Goal: Information Seeking & Learning: Learn about a topic

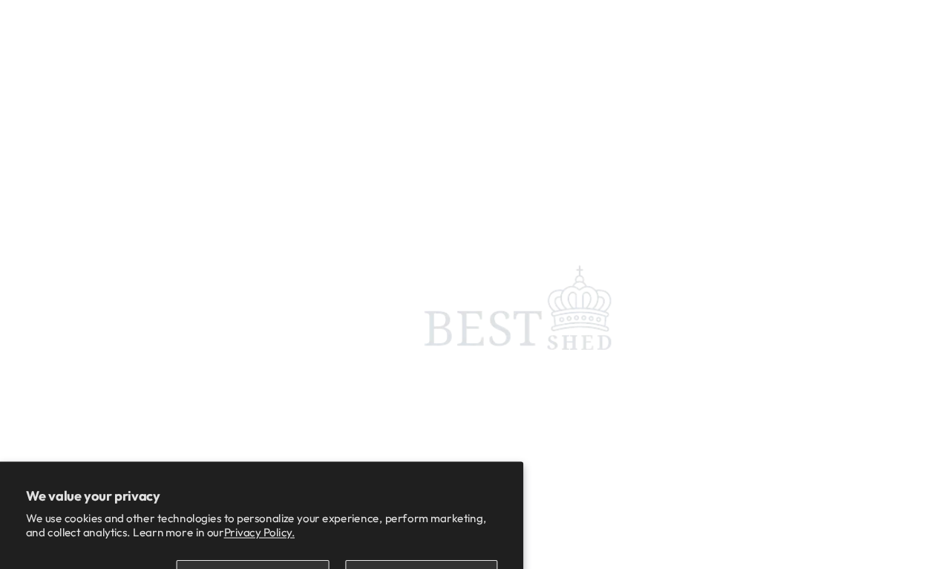
scroll to position [7, 0]
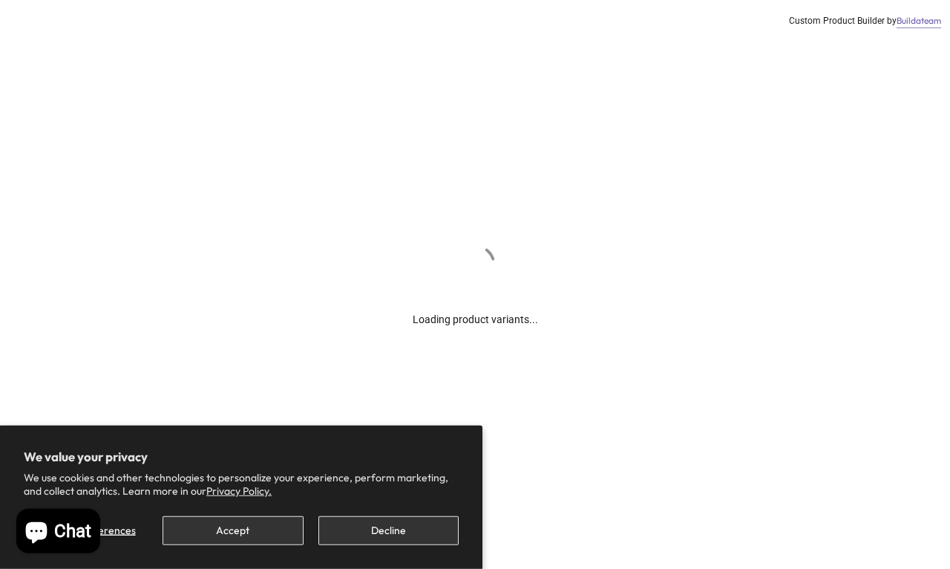
click at [364, 524] on button "Decline" at bounding box center [389, 530] width 140 height 29
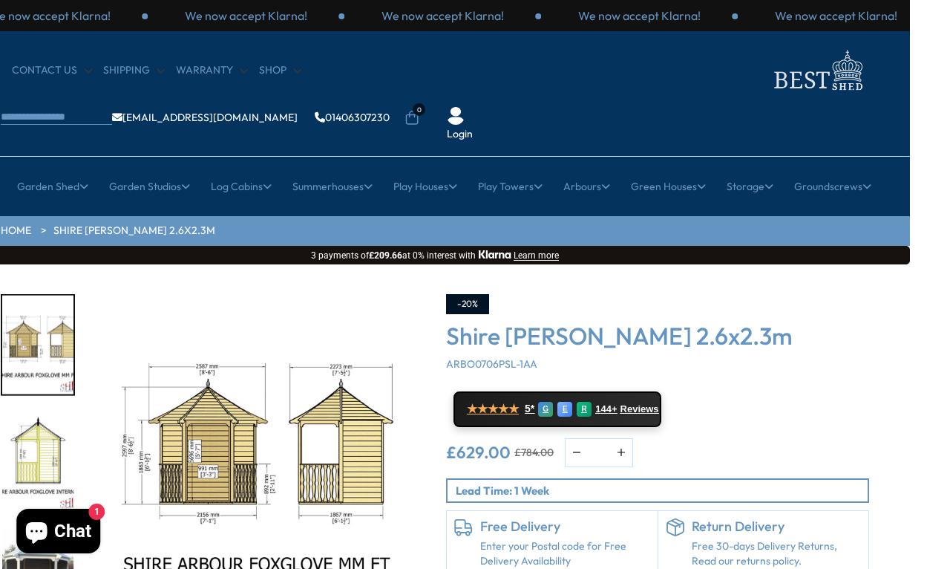
scroll to position [0, 40]
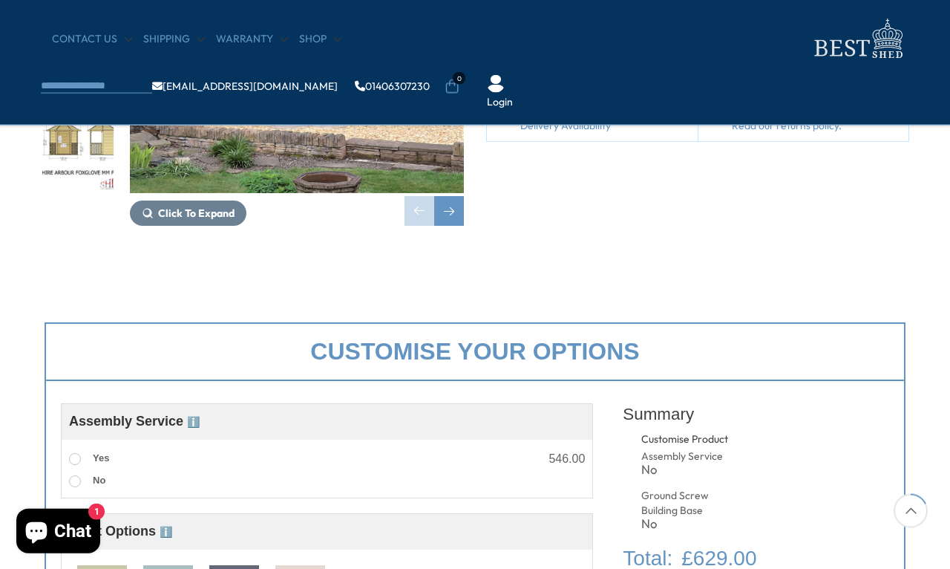
scroll to position [310, 0]
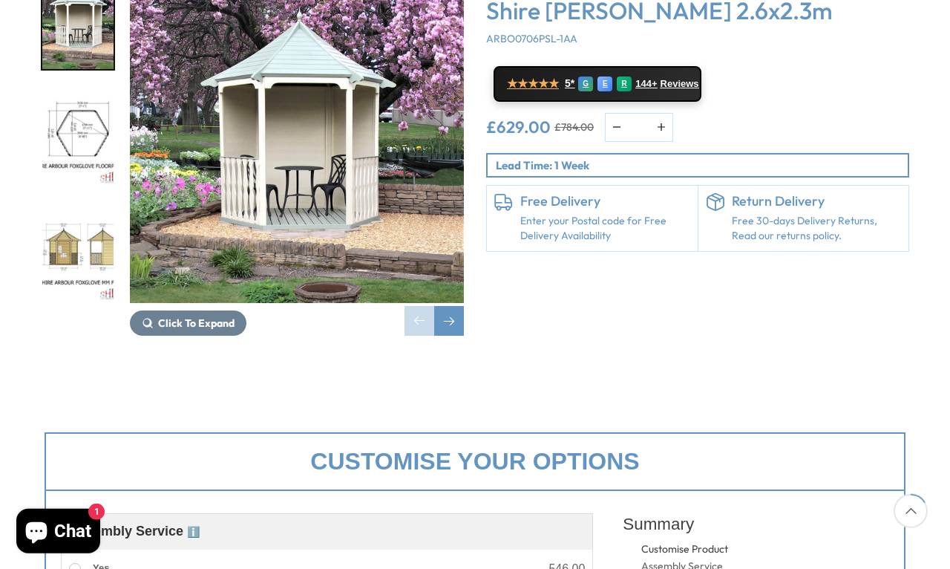
scroll to position [326, 0]
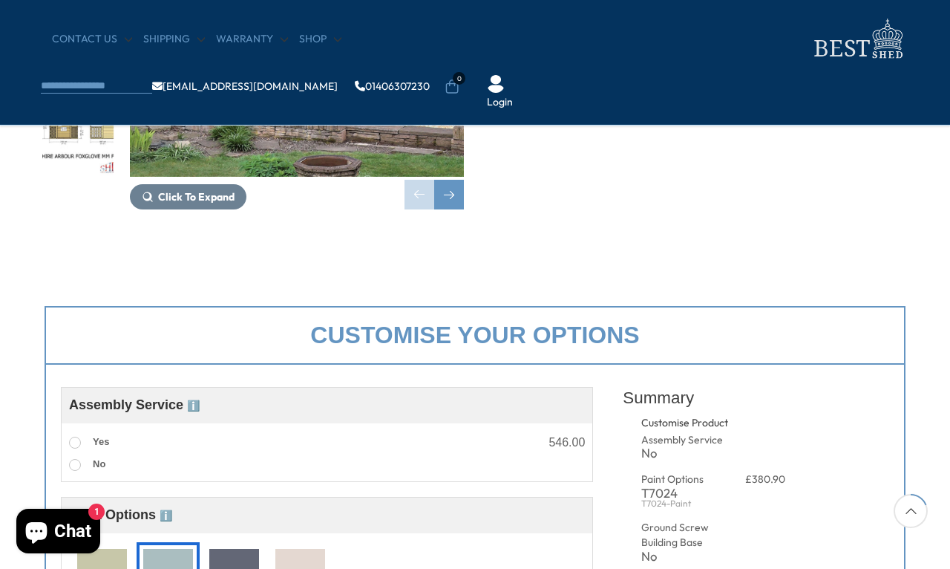
click at [246, 566] on img at bounding box center [234, 576] width 50 height 55
click at [169, 568] on img at bounding box center [168, 576] width 50 height 55
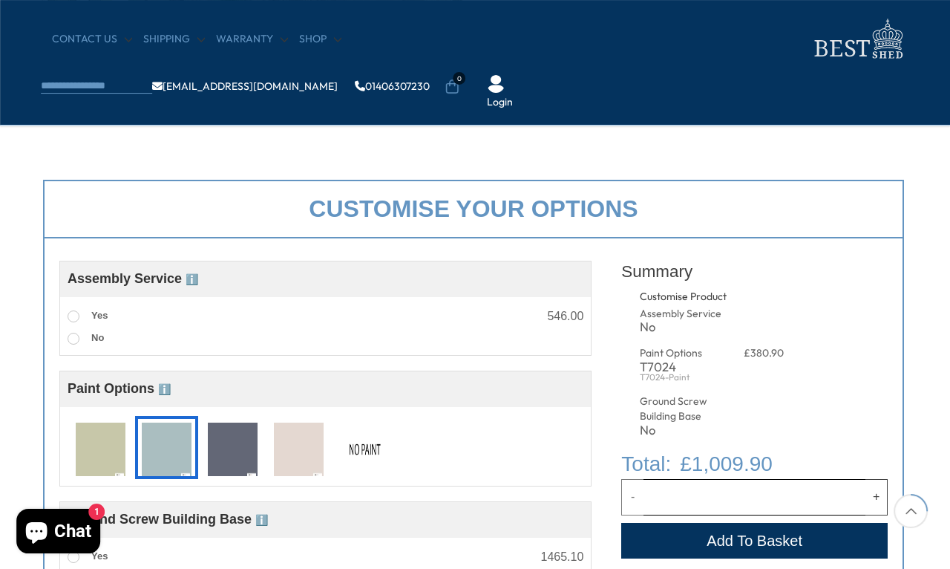
scroll to position [452, 1]
click at [102, 439] on img at bounding box center [101, 449] width 50 height 55
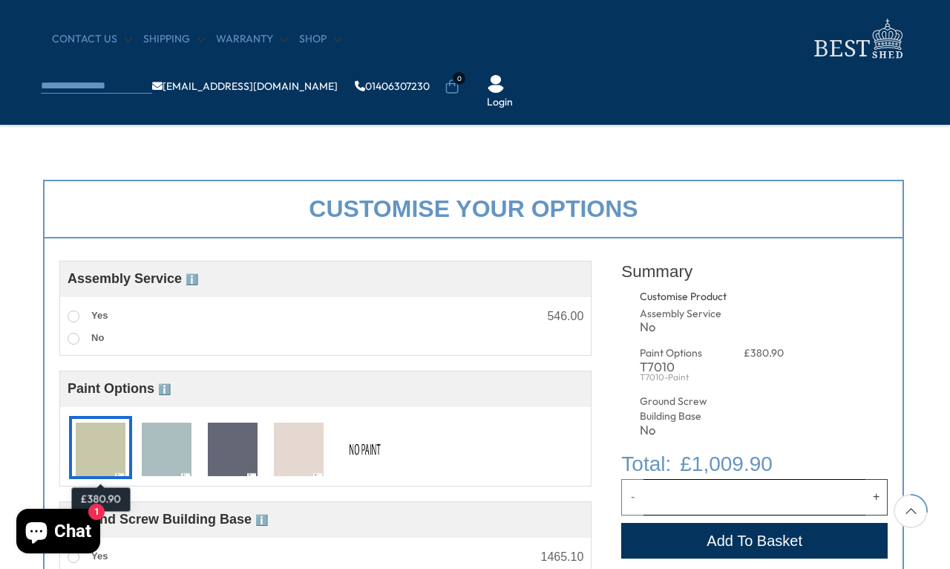
click at [315, 442] on img at bounding box center [299, 449] width 50 height 55
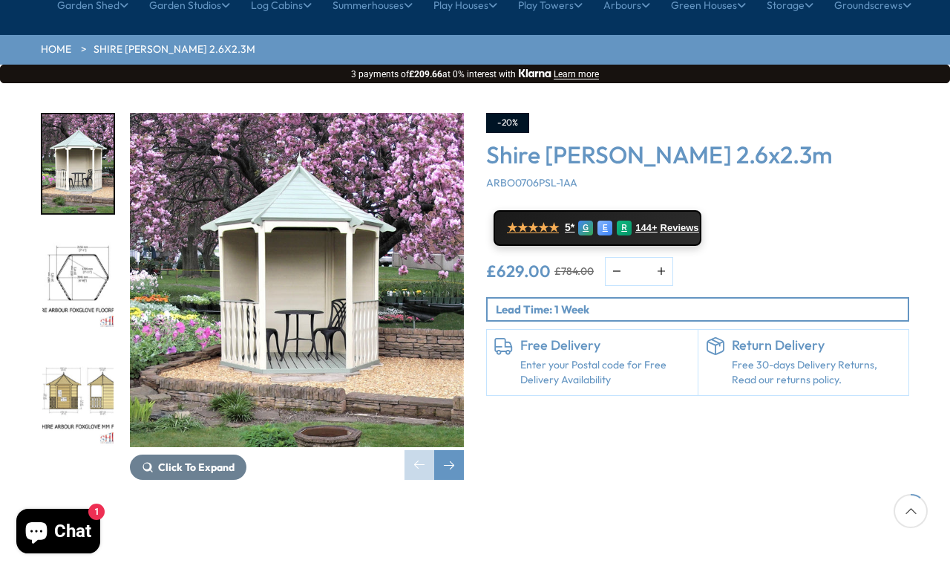
scroll to position [182, 0]
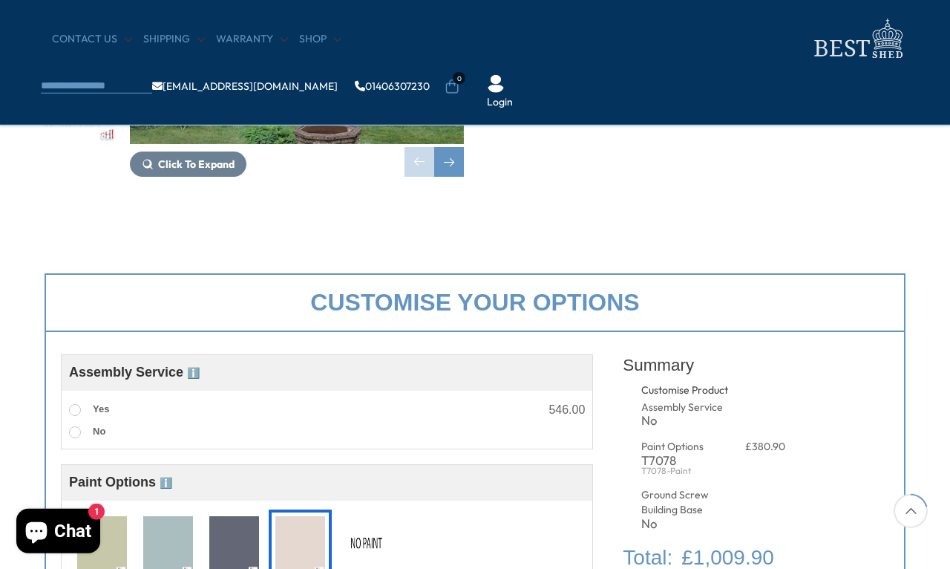
click at [234, 538] on img at bounding box center [234, 543] width 50 height 55
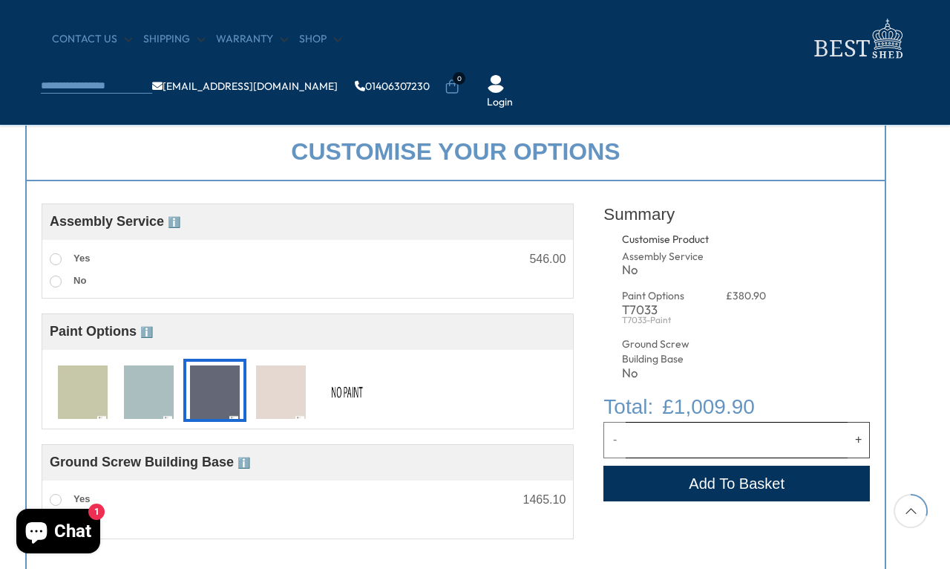
scroll to position [507, 19]
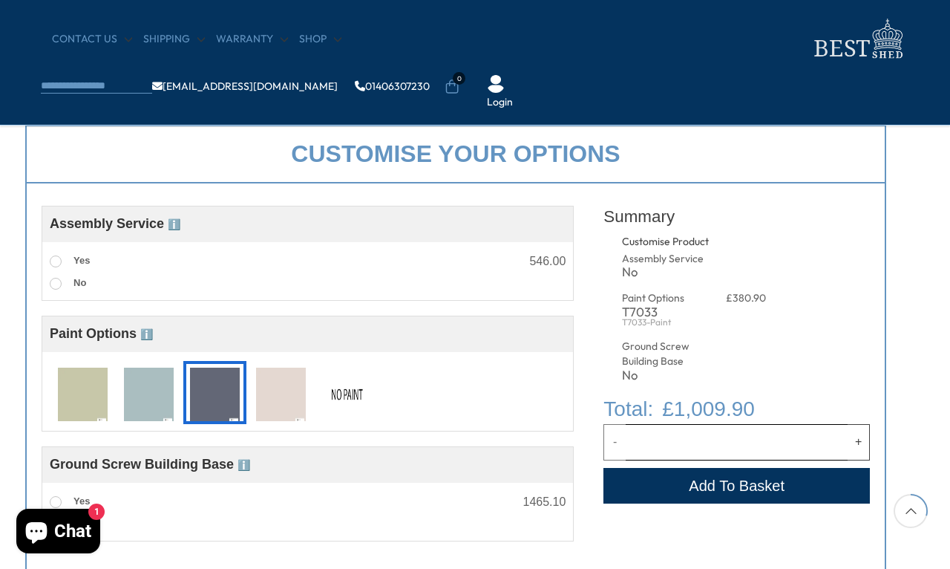
click at [293, 394] on img at bounding box center [281, 395] width 50 height 55
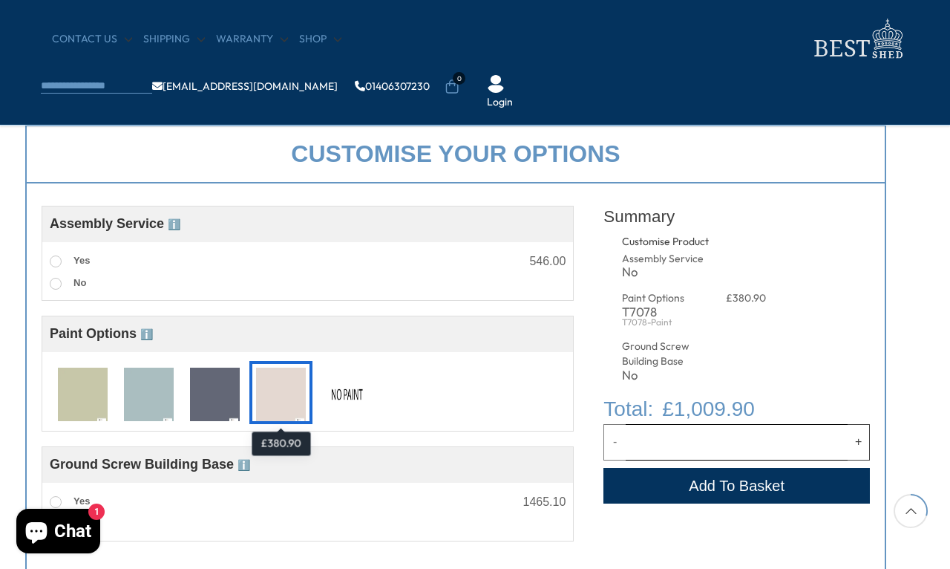
click at [79, 392] on img at bounding box center [83, 395] width 50 height 55
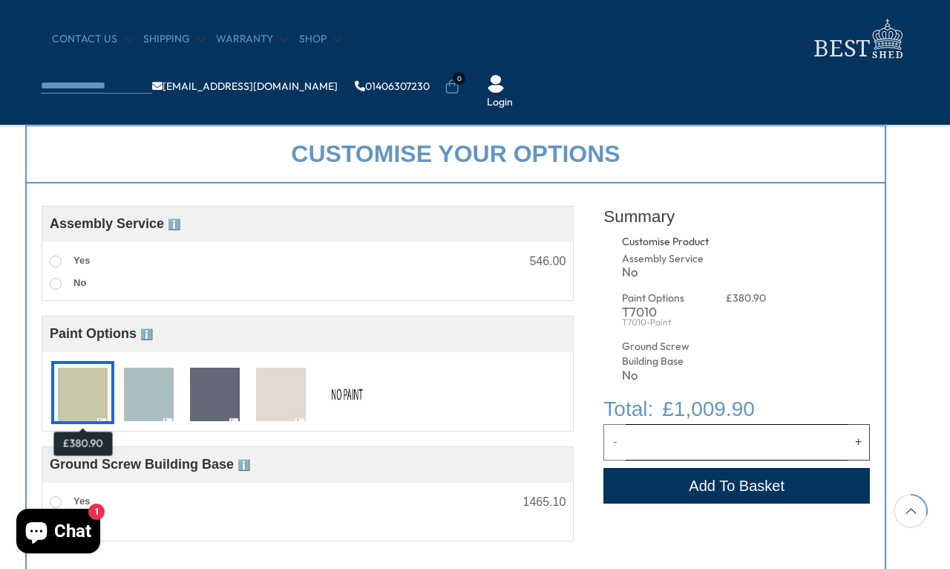
click at [150, 393] on img at bounding box center [149, 395] width 50 height 55
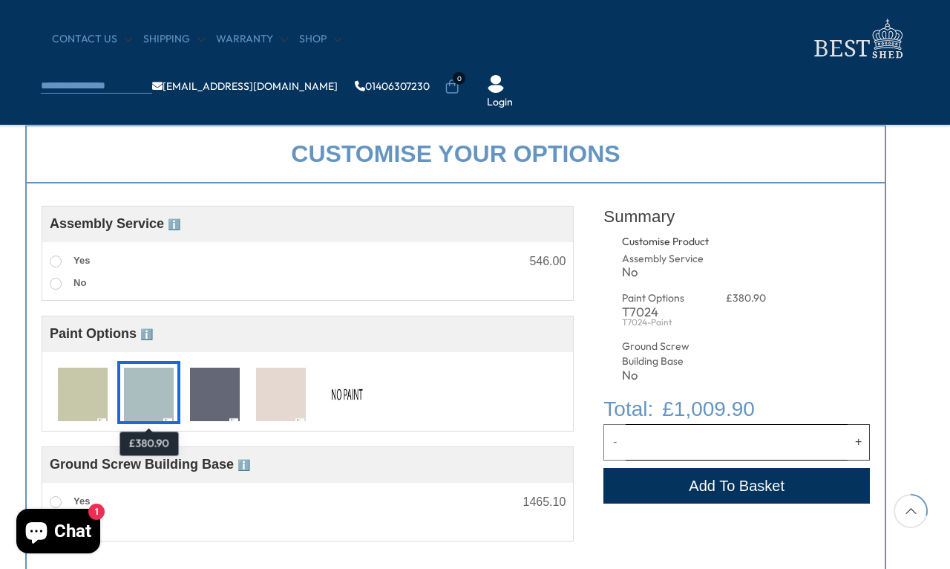
click at [210, 389] on img at bounding box center [215, 395] width 50 height 55
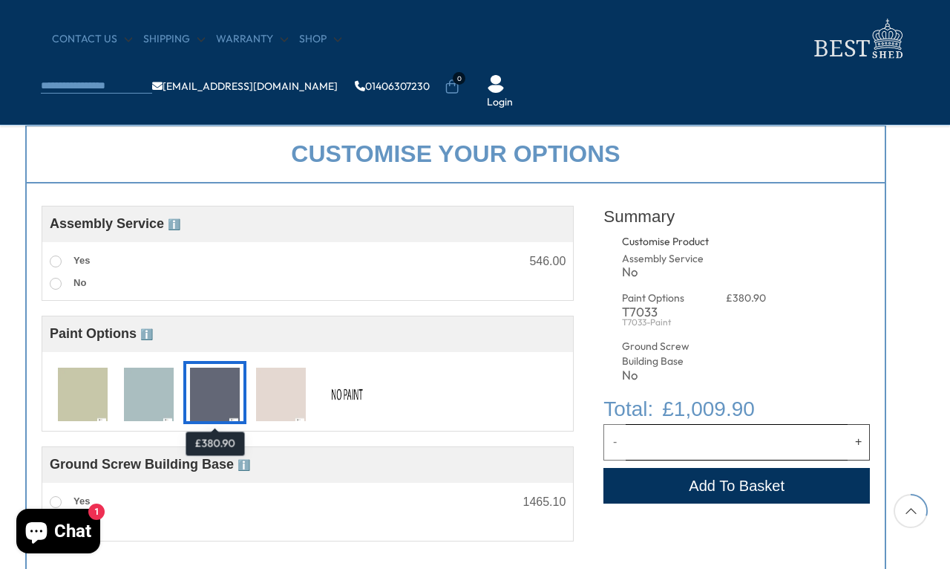
click at [272, 397] on img at bounding box center [281, 395] width 50 height 55
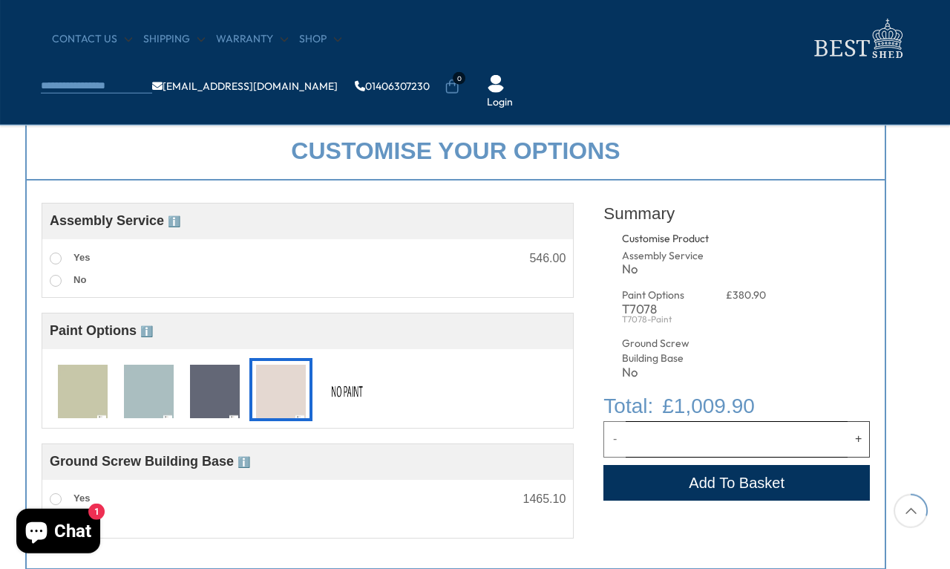
scroll to position [504, 19]
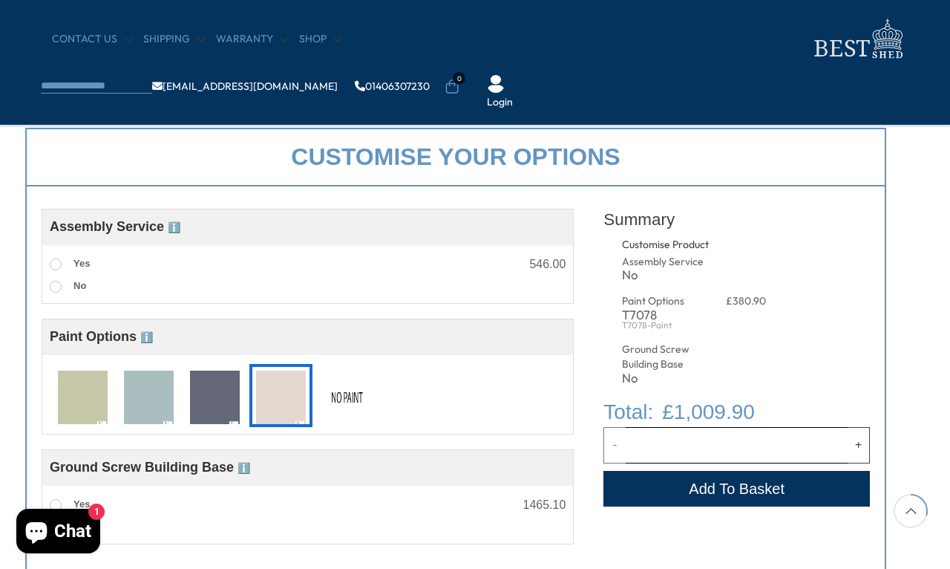
click at [143, 399] on img at bounding box center [149, 397] width 50 height 55
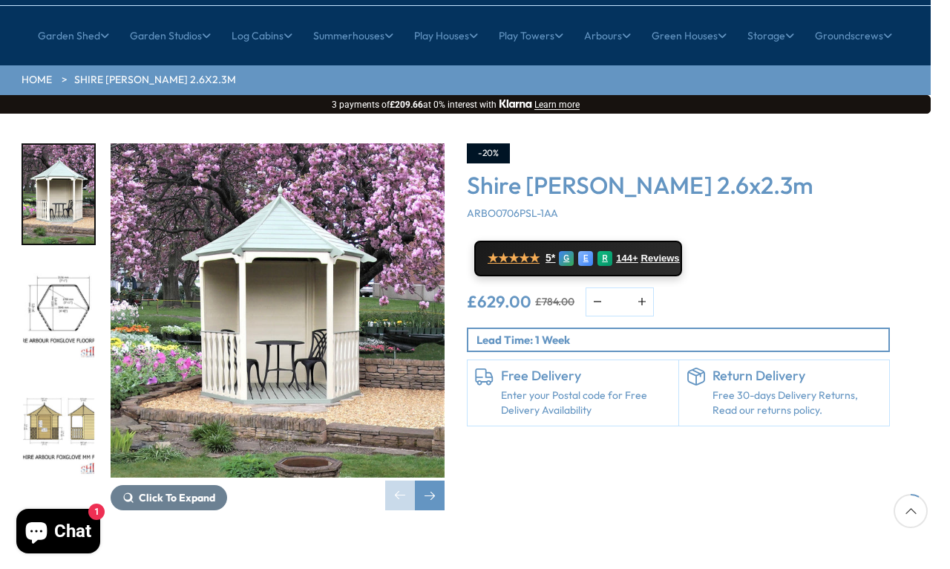
scroll to position [150, 19]
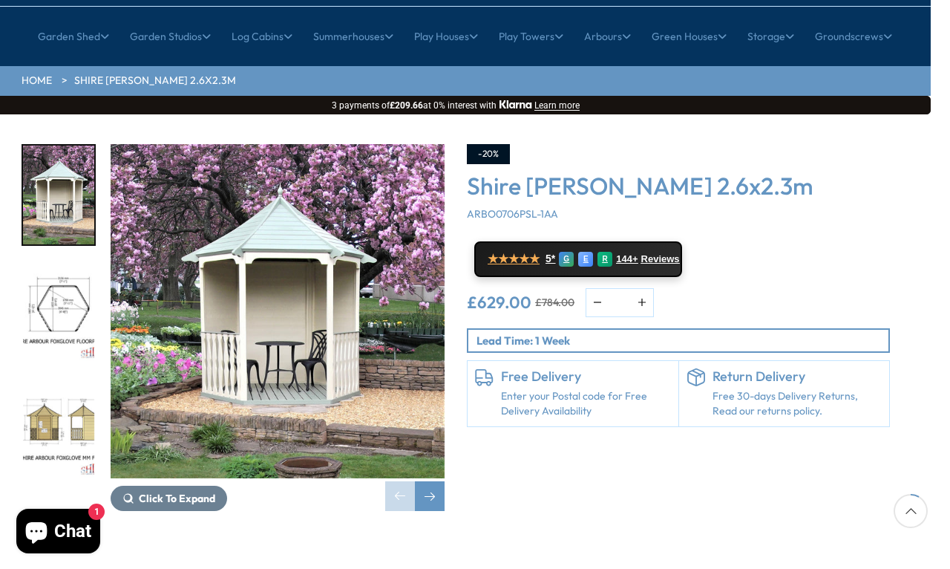
click at [134, 486] on button "Click To Expand" at bounding box center [169, 498] width 117 height 25
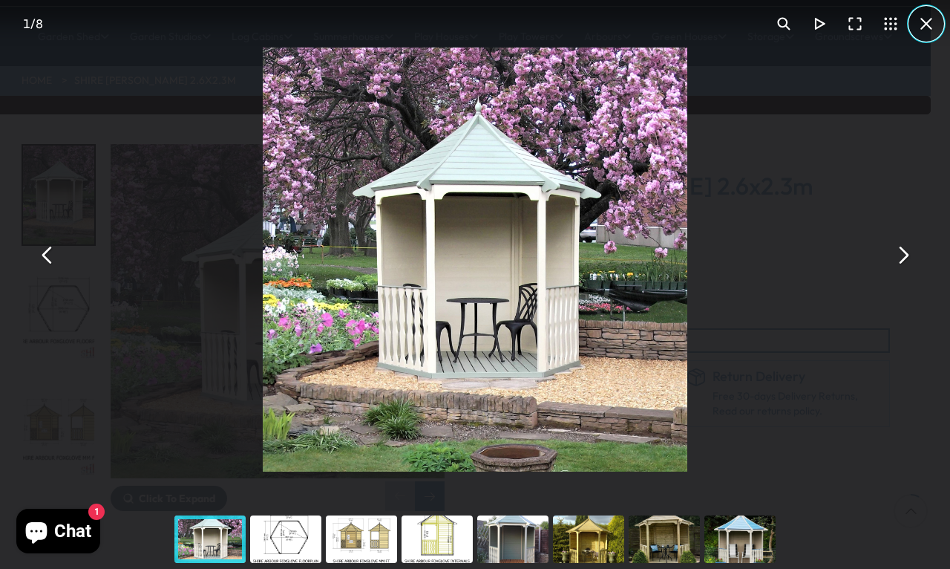
click at [921, 19] on button "You can close this modal content with the ESC key" at bounding box center [927, 24] width 36 height 36
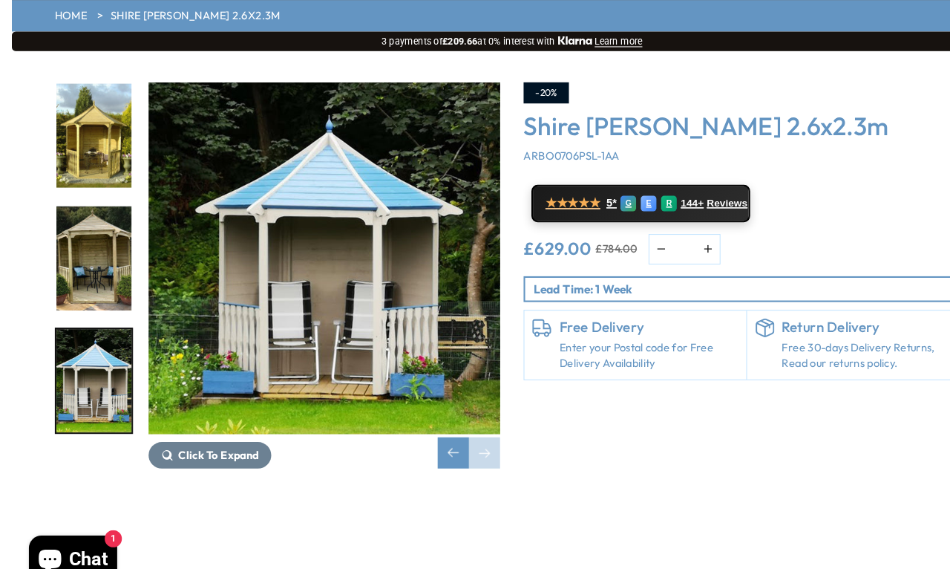
scroll to position [215, 0]
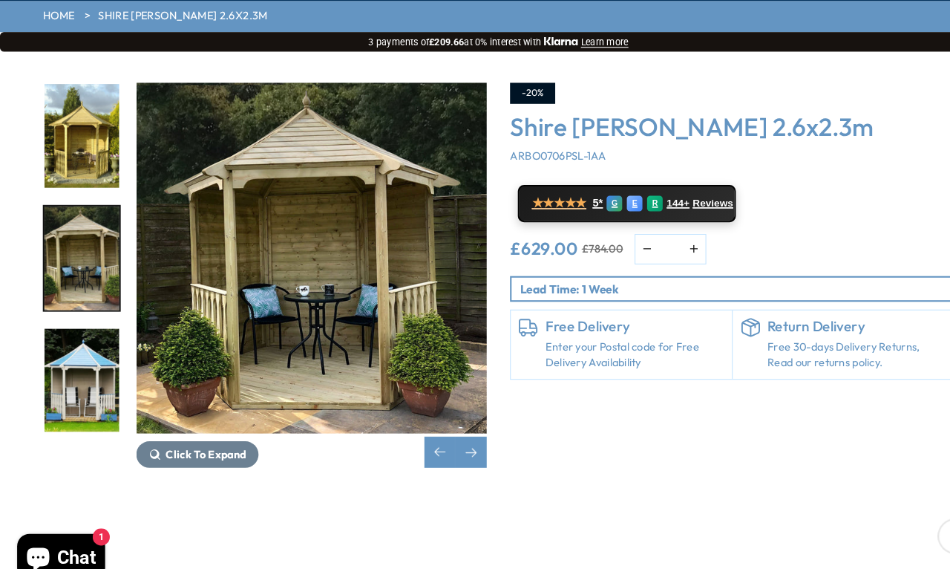
click at [85, 197] on img "7 / 8" at bounding box center [77, 246] width 71 height 99
click at [90, 93] on img "6 / 8" at bounding box center [77, 129] width 71 height 99
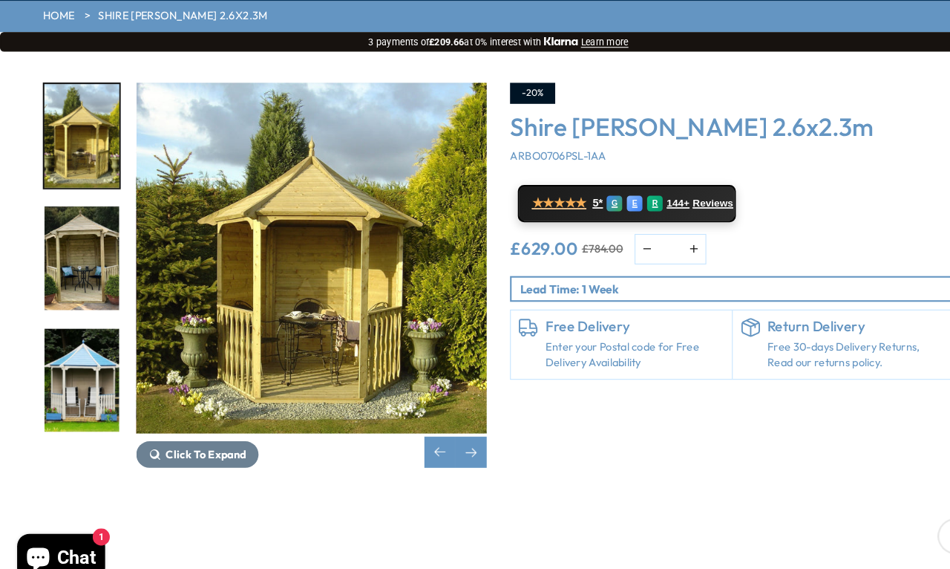
click at [85, 197] on img "7 / 8" at bounding box center [77, 246] width 71 height 99
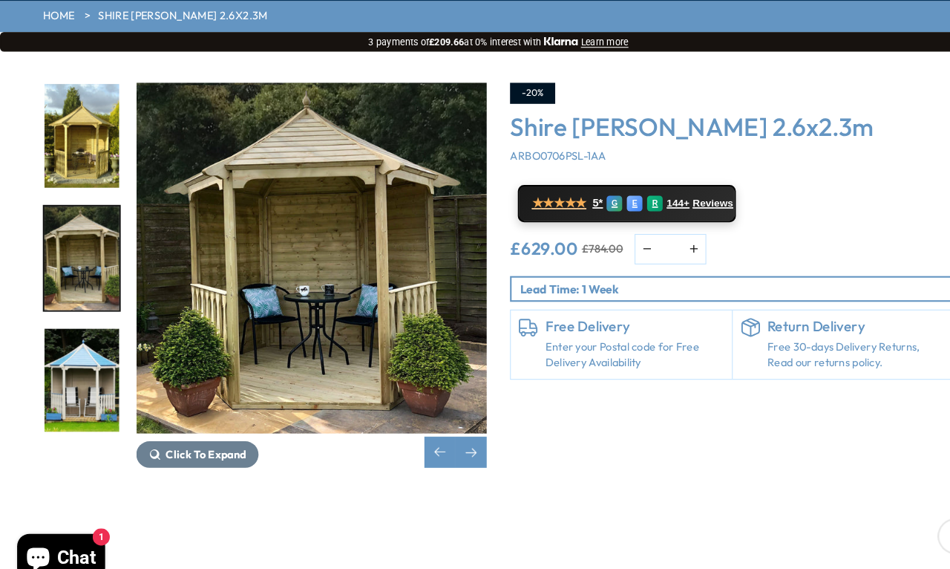
click at [72, 316] on img "8 / 8" at bounding box center [77, 362] width 71 height 99
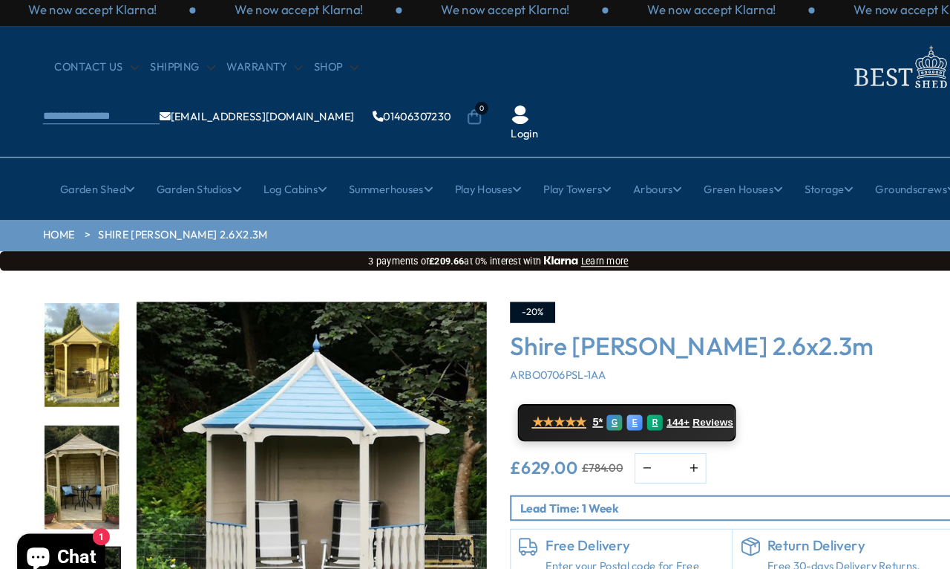
scroll to position [0, 0]
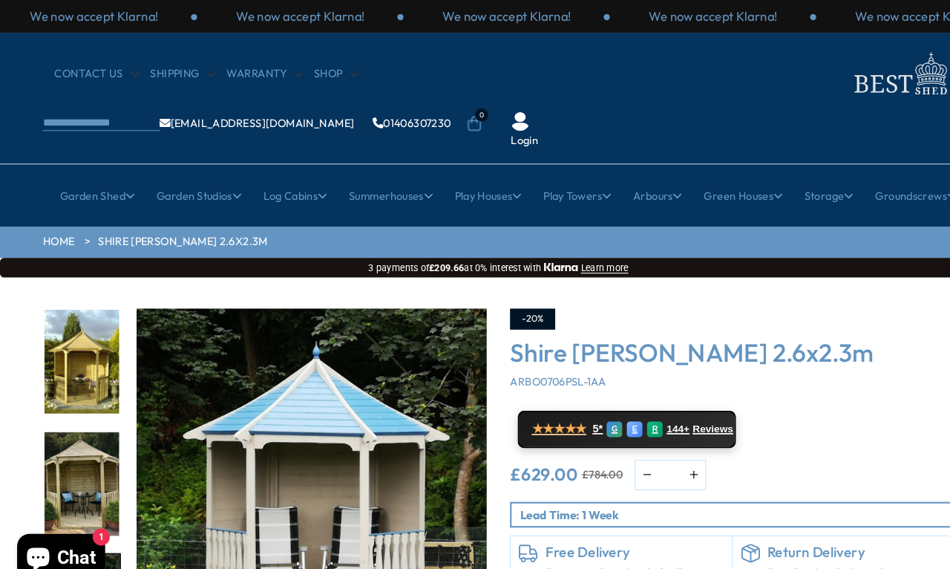
click at [58, 75] on link "CONTACT US" at bounding box center [92, 70] width 80 height 15
click at [83, 66] on link "CONTACT US" at bounding box center [92, 70] width 80 height 15
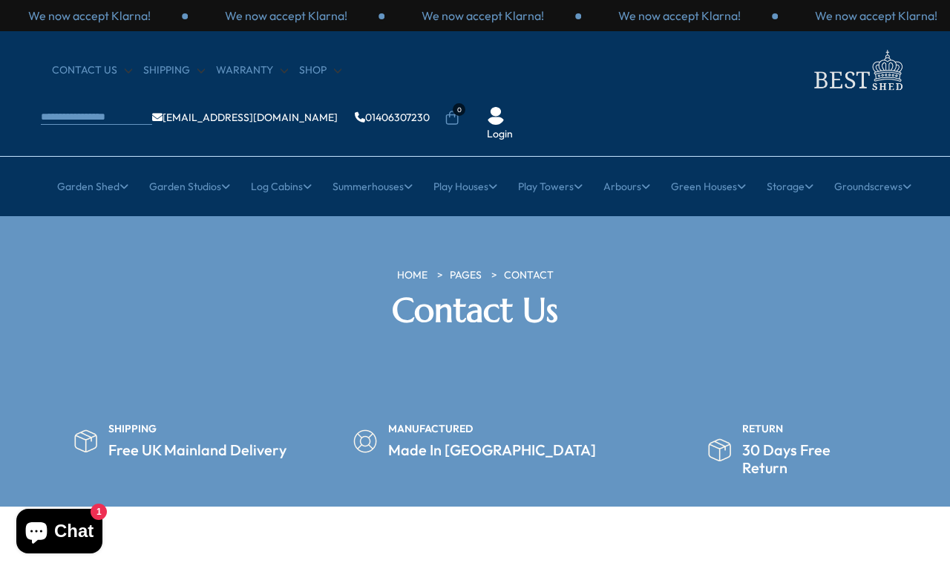
click at [314, 68] on link "Shop" at bounding box center [320, 70] width 42 height 15
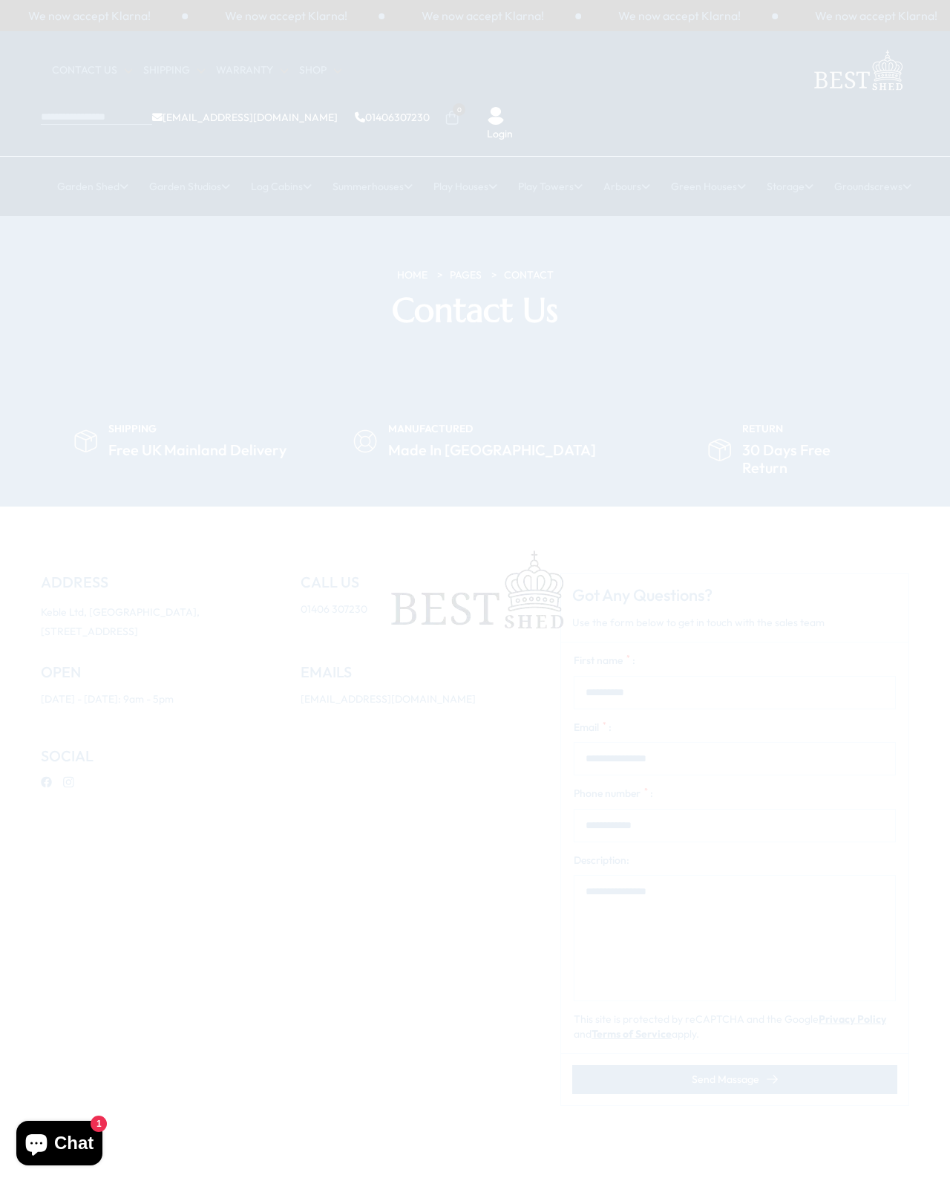
scroll to position [10, 0]
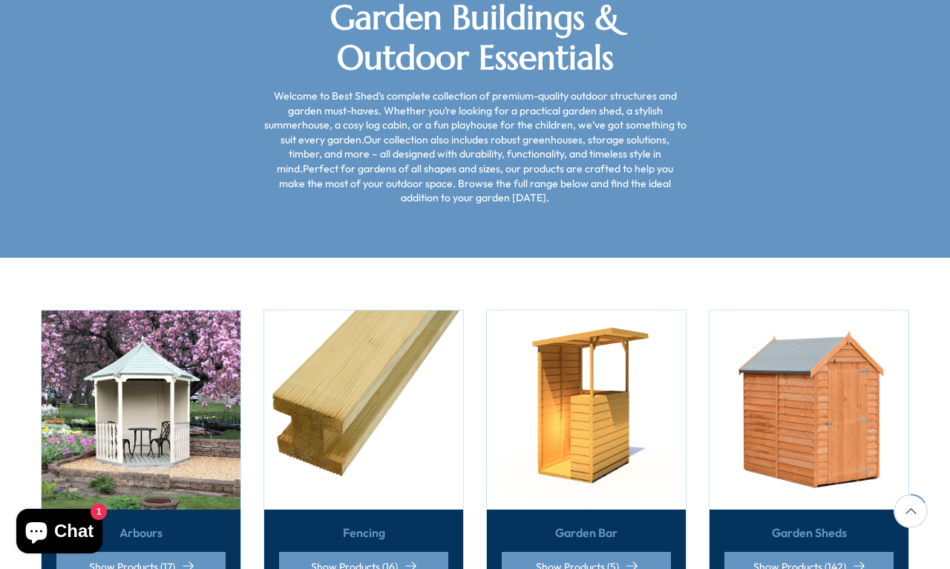
scroll to position [292, 0]
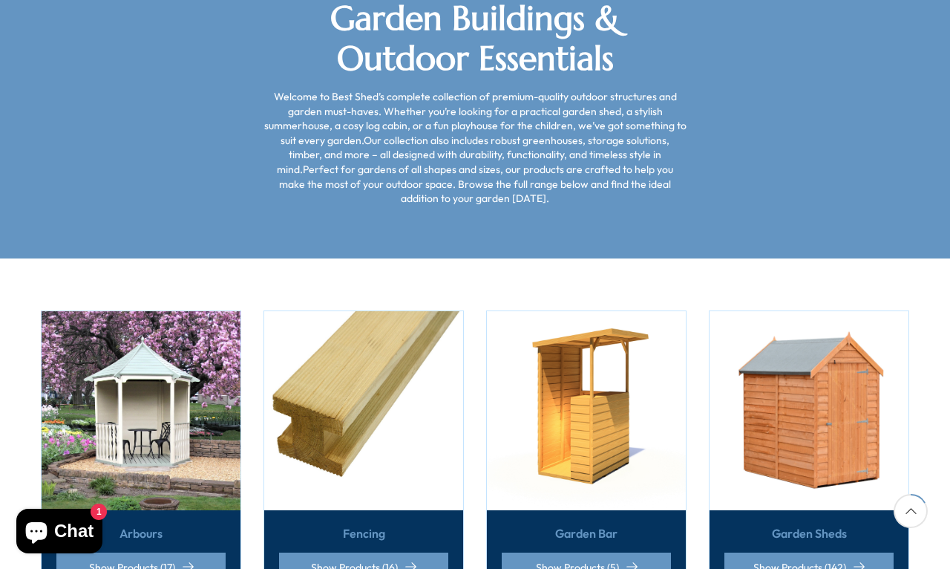
click at [576, 353] on img at bounding box center [586, 410] width 199 height 199
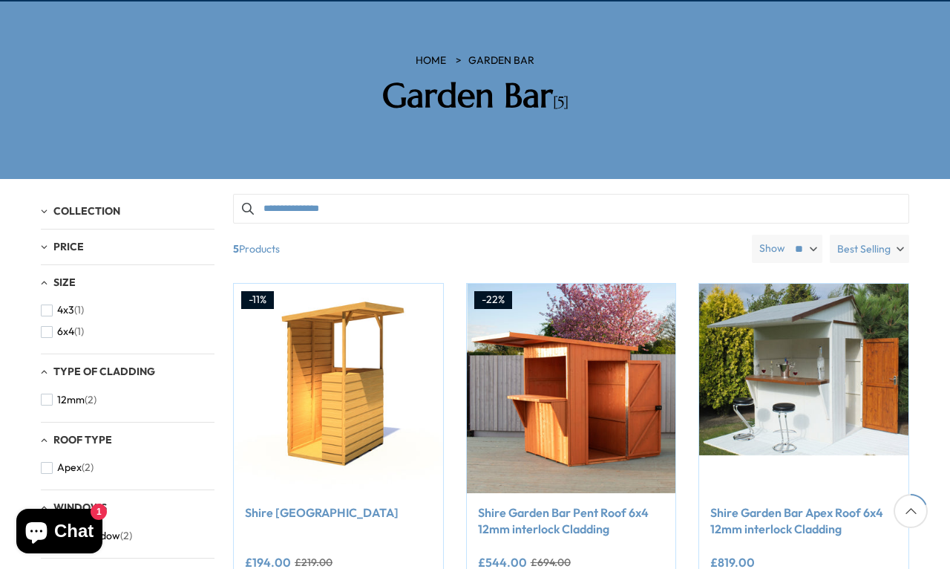
scroll to position [214, 0]
click at [321, 336] on img at bounding box center [338, 388] width 209 height 209
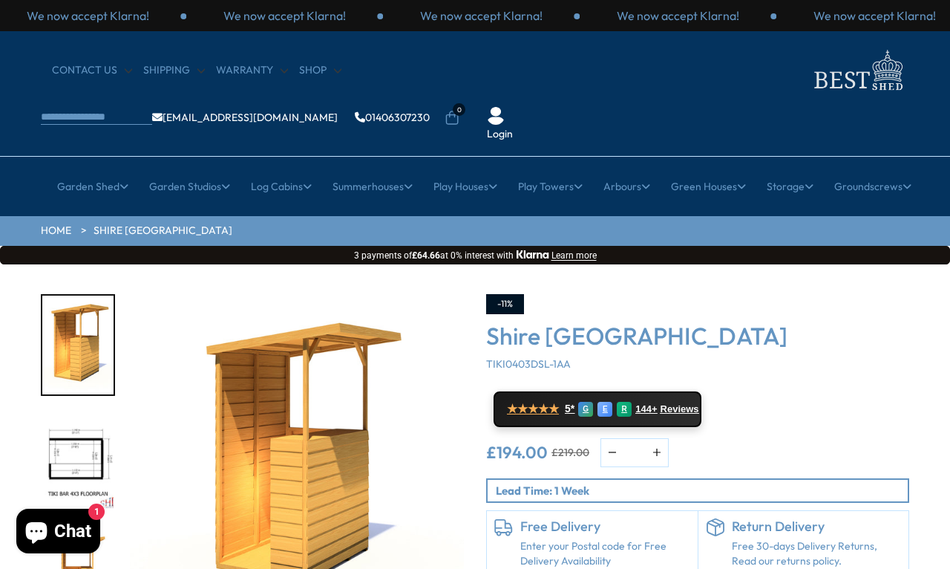
click at [158, 265] on link "All Play Towers" at bounding box center [177, 278] width 72 height 26
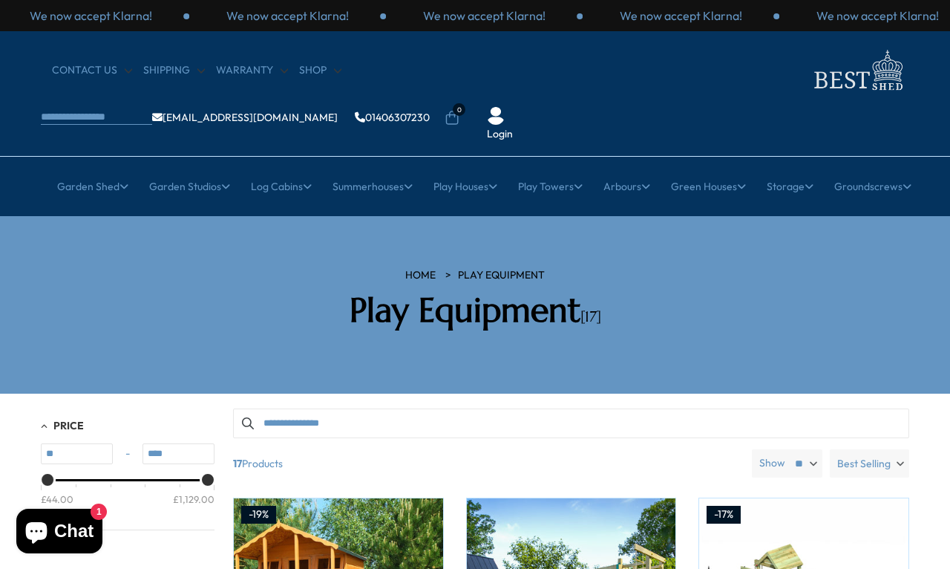
click at [164, 343] on link "Workshop Cabins" at bounding box center [177, 356] width 85 height 26
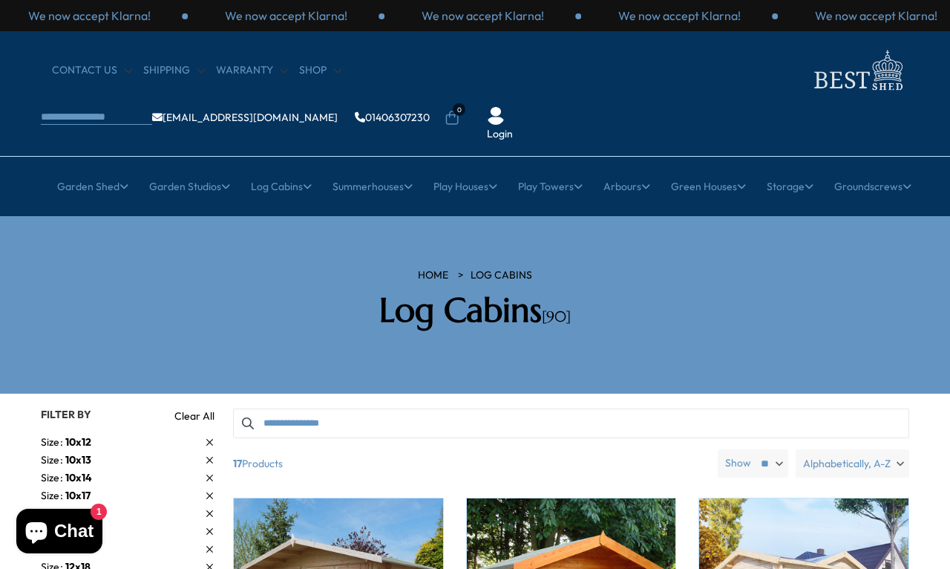
click at [172, 265] on link "All Arbours" at bounding box center [177, 278] width 53 height 26
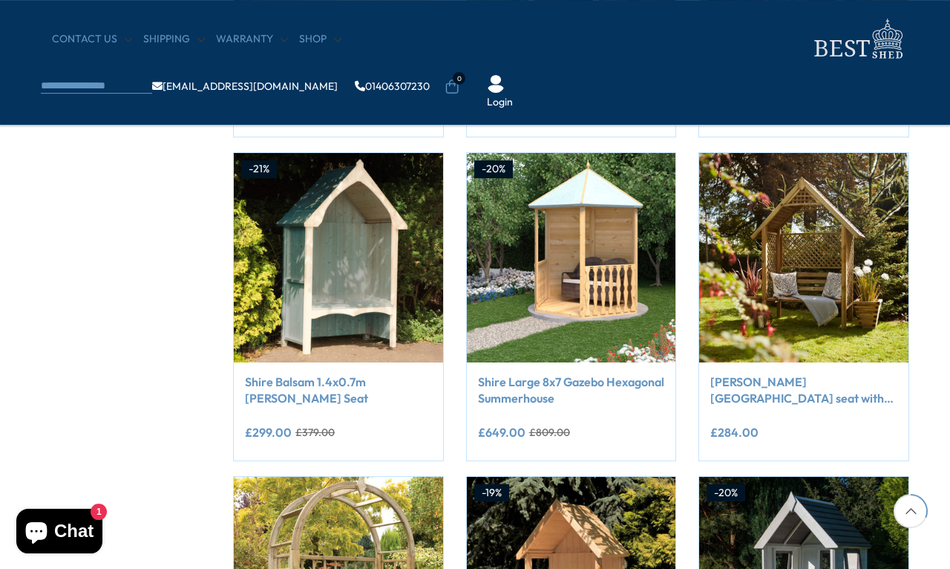
scroll to position [540, 0]
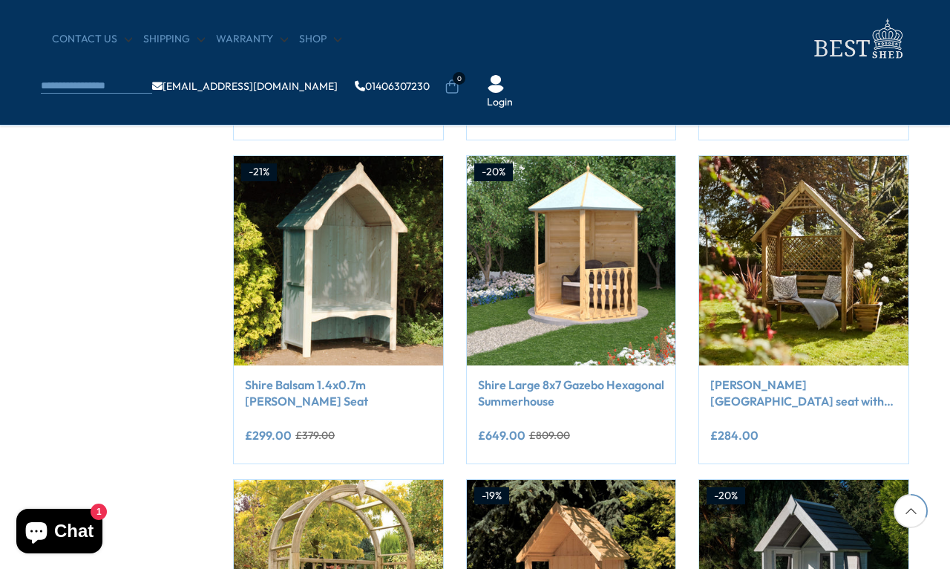
click at [315, 248] on img at bounding box center [338, 260] width 209 height 209
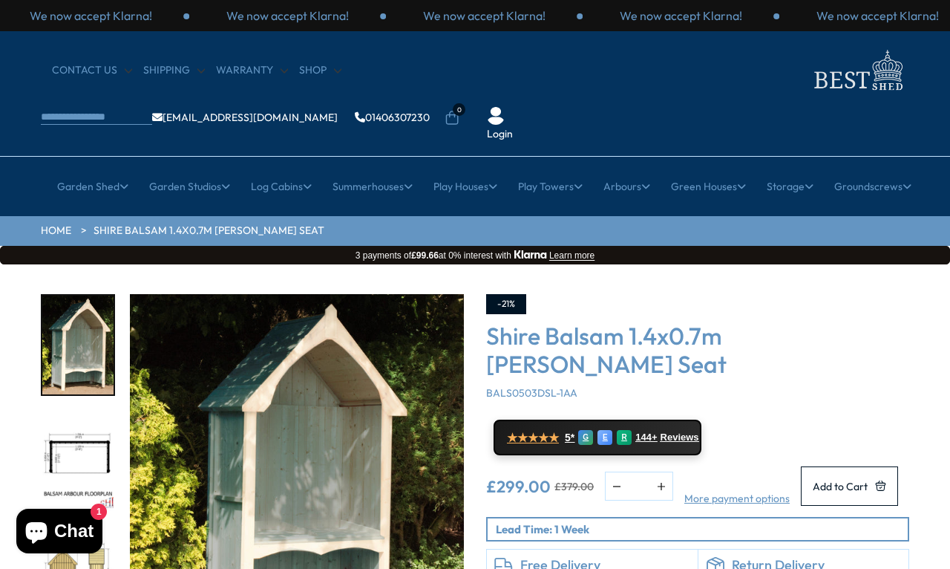
click at [154, 421] on link "Car Garage Cabins" at bounding box center [177, 434] width 96 height 26
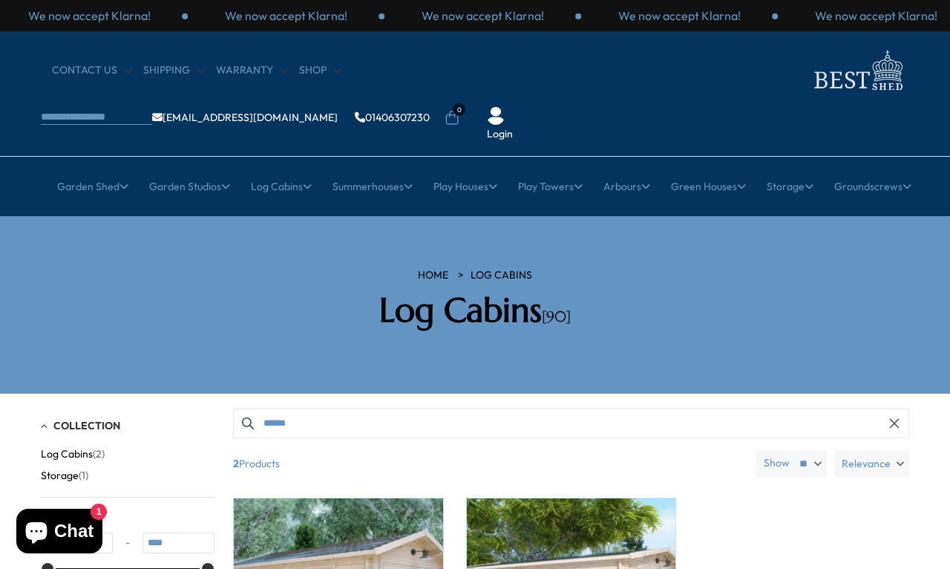
click at [170, 343] on link "Workshop Cabins" at bounding box center [177, 356] width 85 height 26
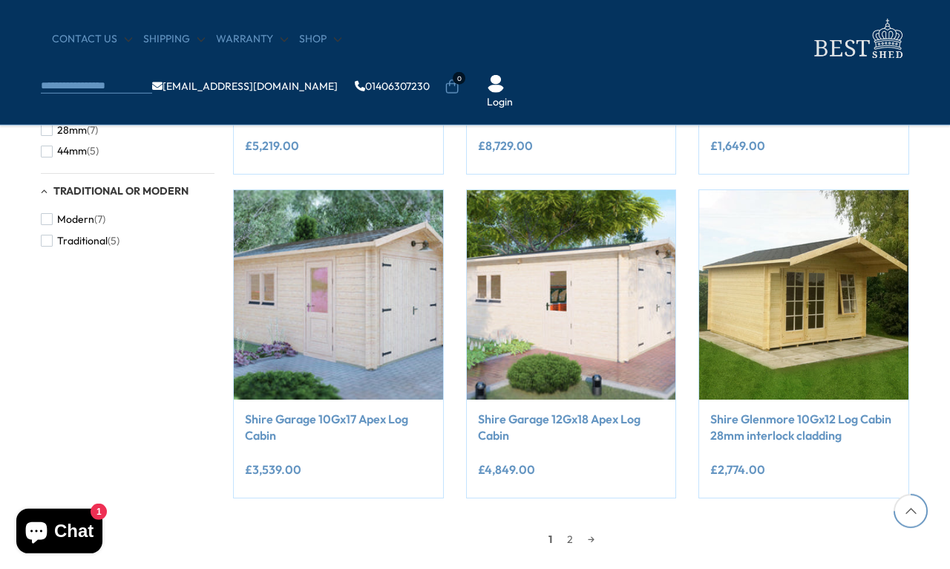
scroll to position [1136, 0]
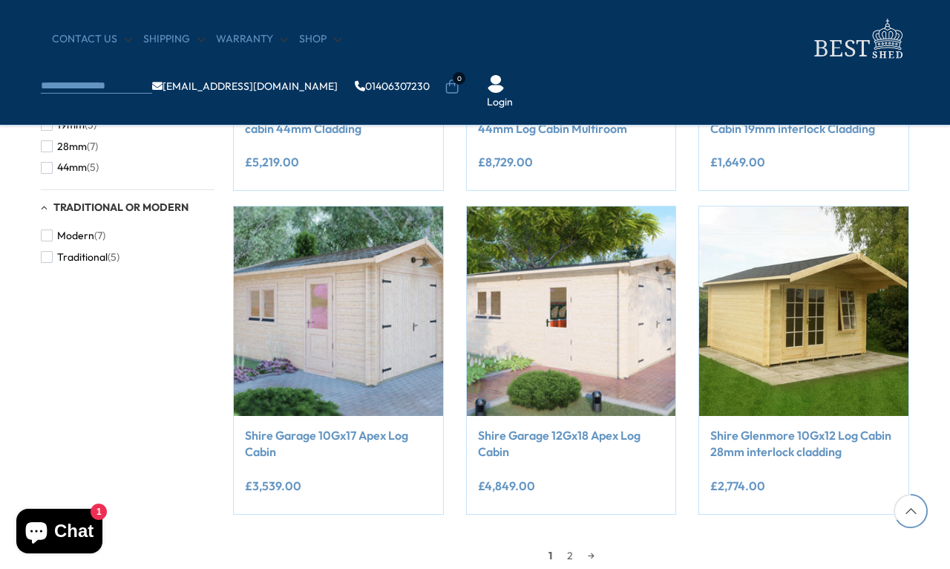
click at [564, 557] on link "2" at bounding box center [570, 555] width 21 height 22
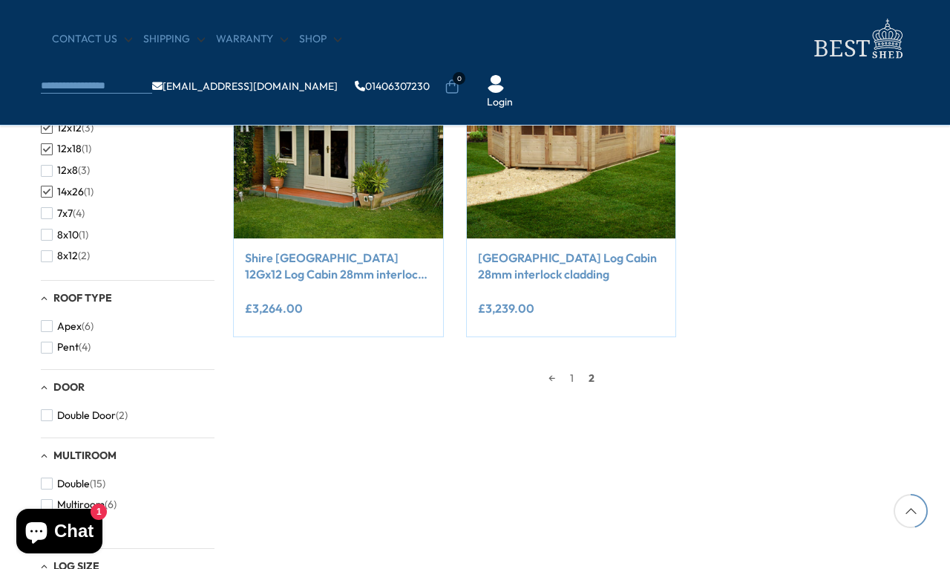
scroll to position [221, 0]
click at [45, 200] on span "button" at bounding box center [47, 194] width 12 height 12
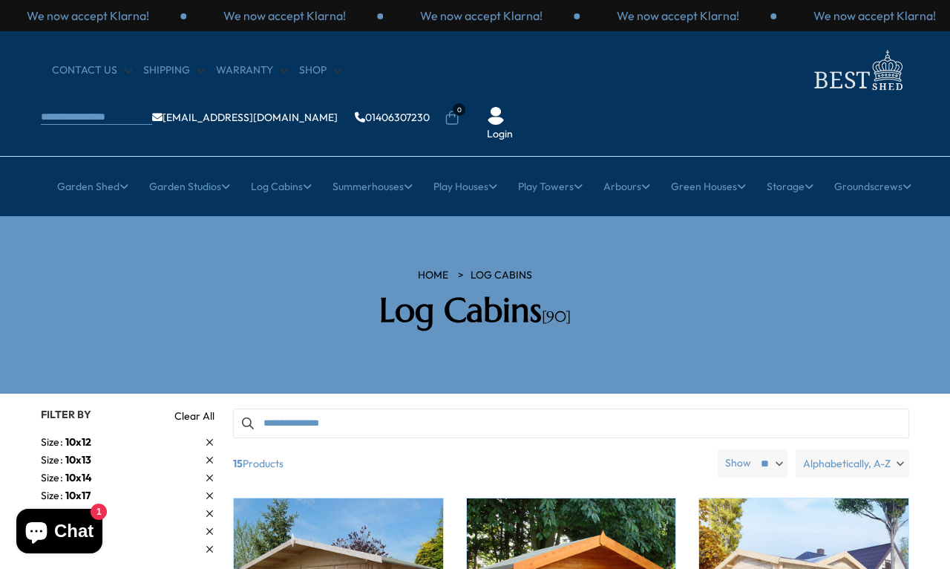
click at [165, 265] on link "All Studios" at bounding box center [177, 278] width 50 height 26
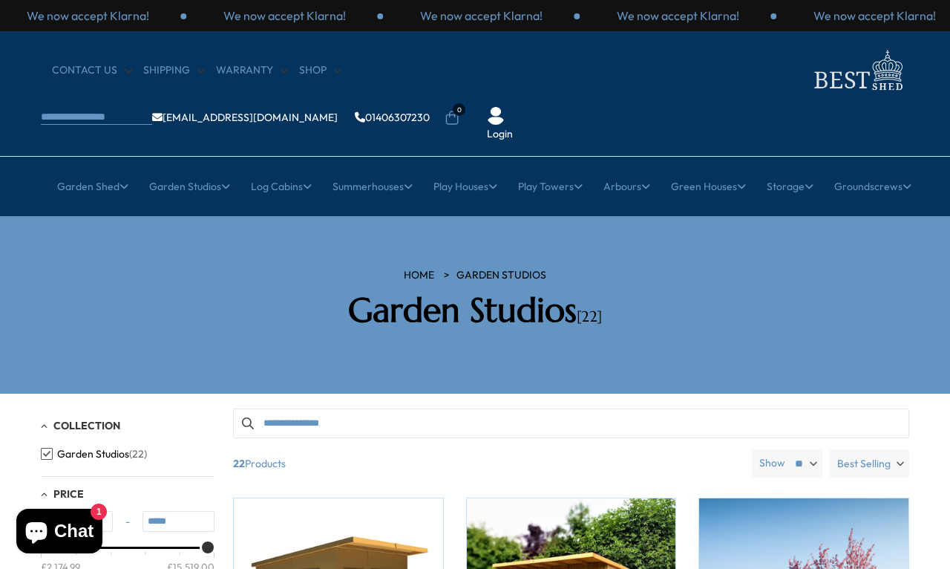
click at [166, 265] on link "All Sheds" at bounding box center [177, 278] width 43 height 26
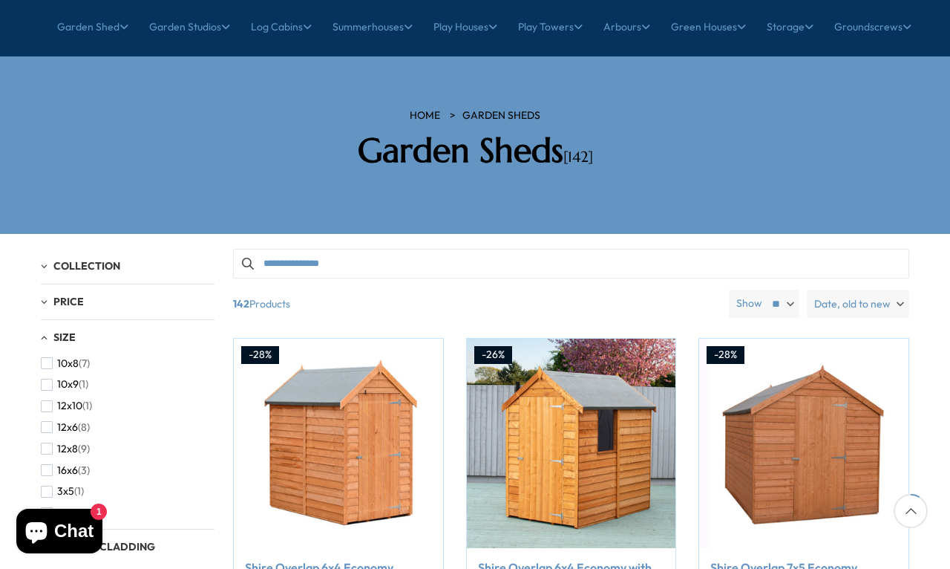
scroll to position [103, 0]
click at [45, 405] on span "button" at bounding box center [47, 411] width 12 height 12
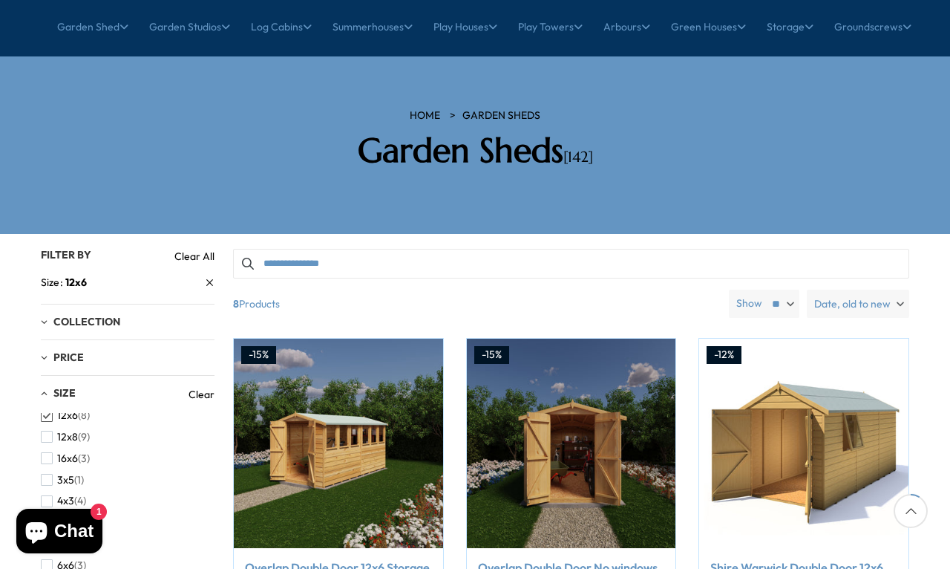
scroll to position [167, 0]
click at [48, 443] on span "button" at bounding box center [47, 449] width 12 height 12
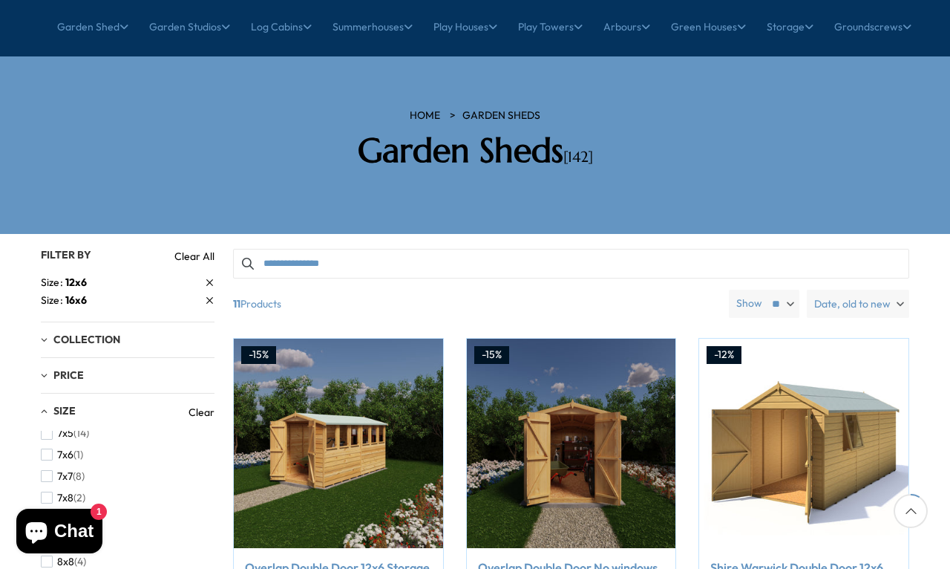
scroll to position [394, 0]
click at [51, 534] on span "button" at bounding box center [47, 540] width 12 height 12
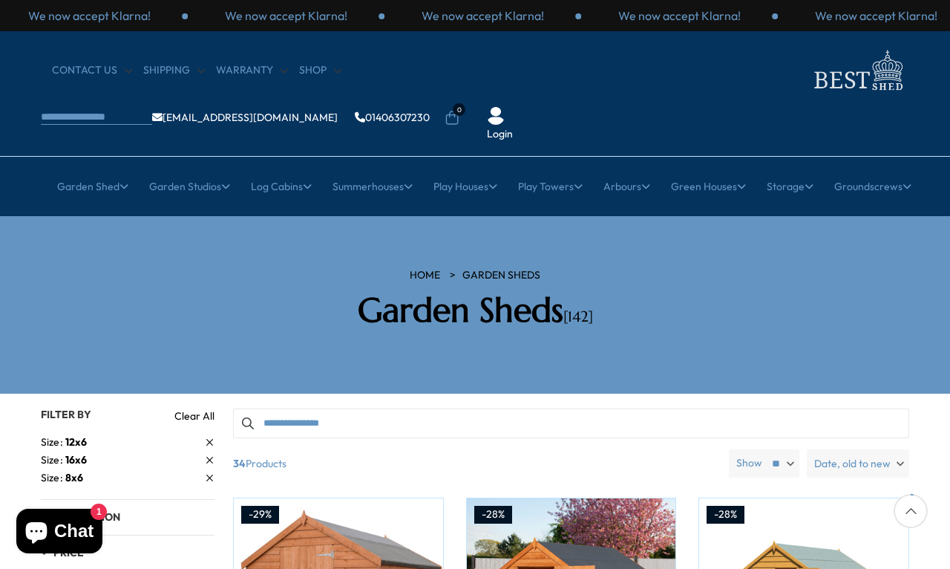
scroll to position [53, 0]
